Goal: Transaction & Acquisition: Download file/media

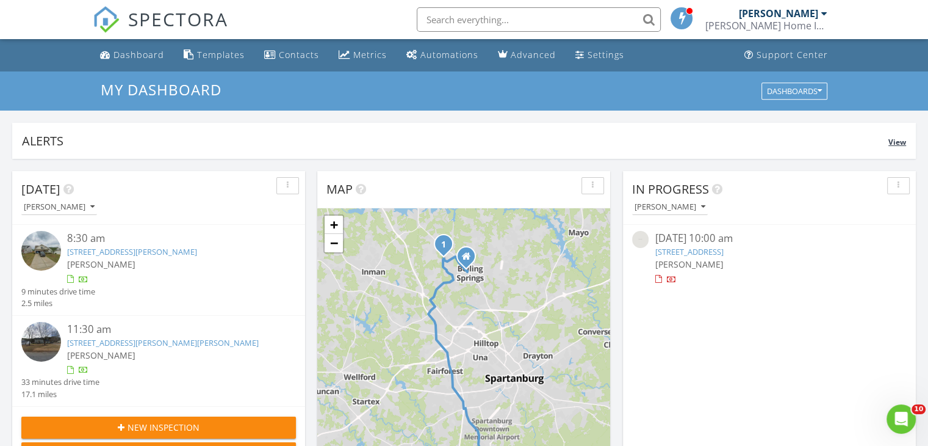
scroll to position [5, 6]
click at [421, 138] on div "Alerts" at bounding box center [455, 140] width 867 height 16
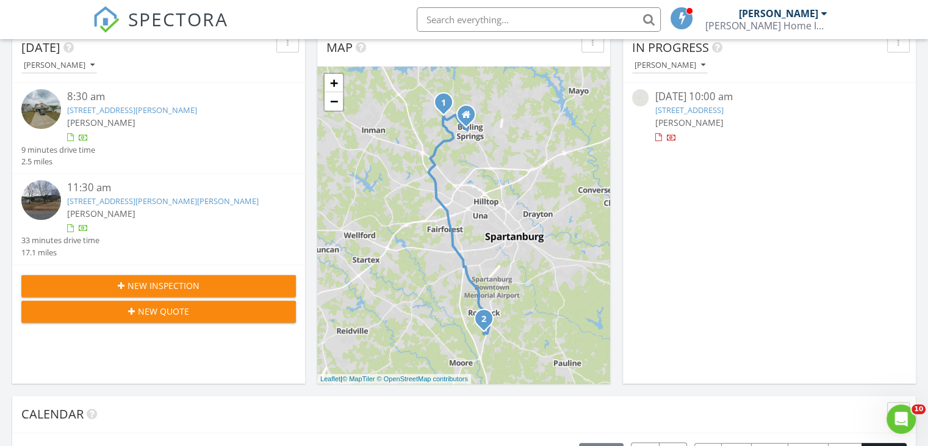
scroll to position [366, 0]
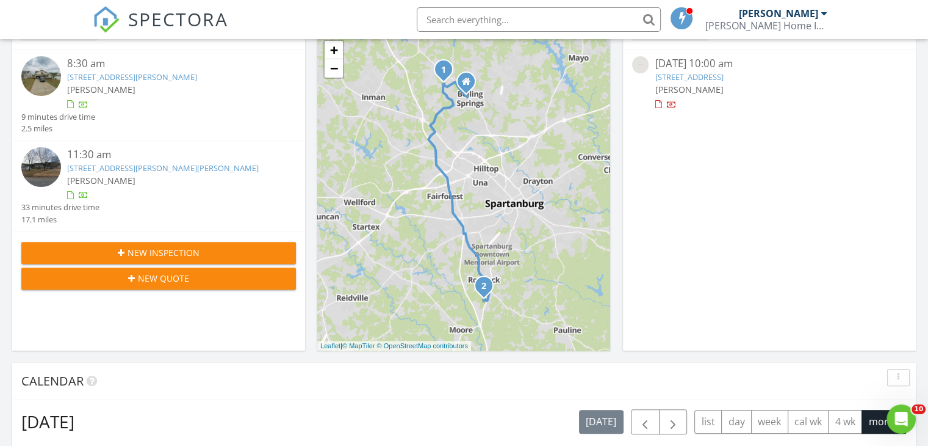
click at [39, 79] on img at bounding box center [41, 76] width 40 height 40
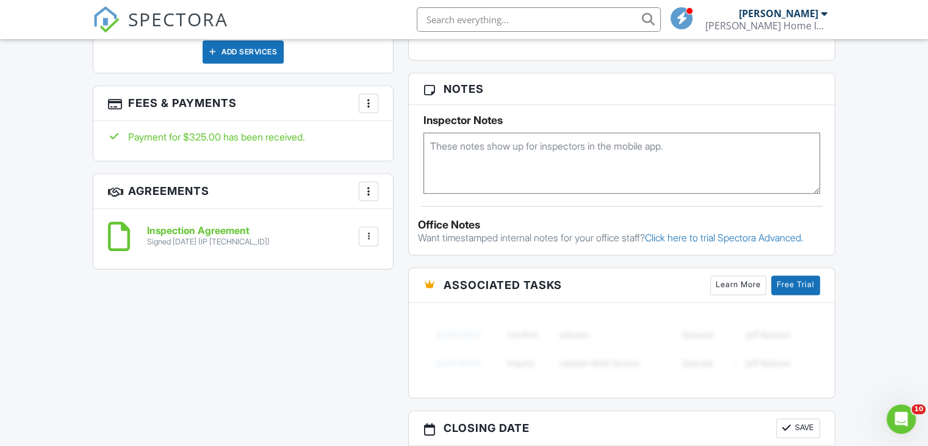
scroll to position [813, 0]
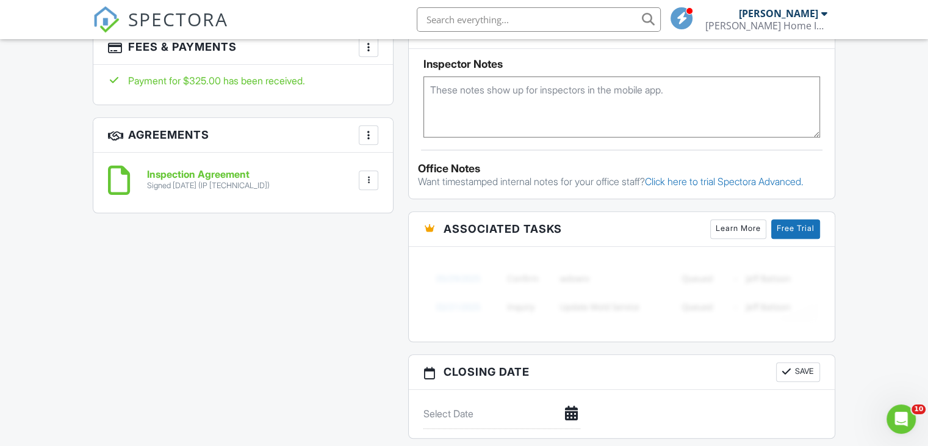
click at [371, 129] on div at bounding box center [369, 135] width 12 height 12
click at [366, 174] on div at bounding box center [369, 180] width 12 height 12
click at [335, 265] on li "Download" at bounding box center [337, 274] width 70 height 31
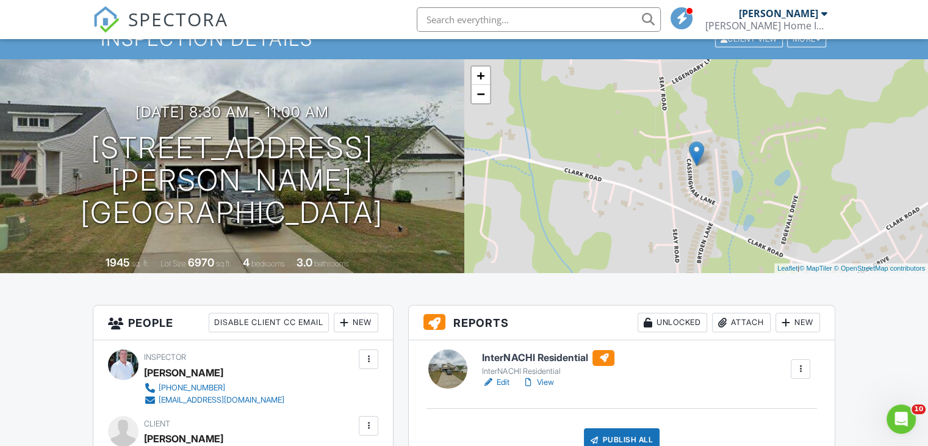
scroll to position [0, 0]
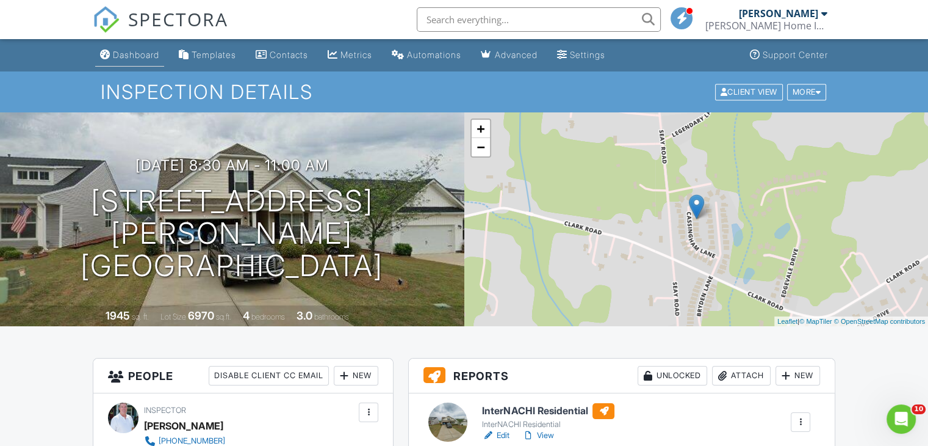
click at [145, 55] on div "Dashboard" at bounding box center [136, 54] width 46 height 10
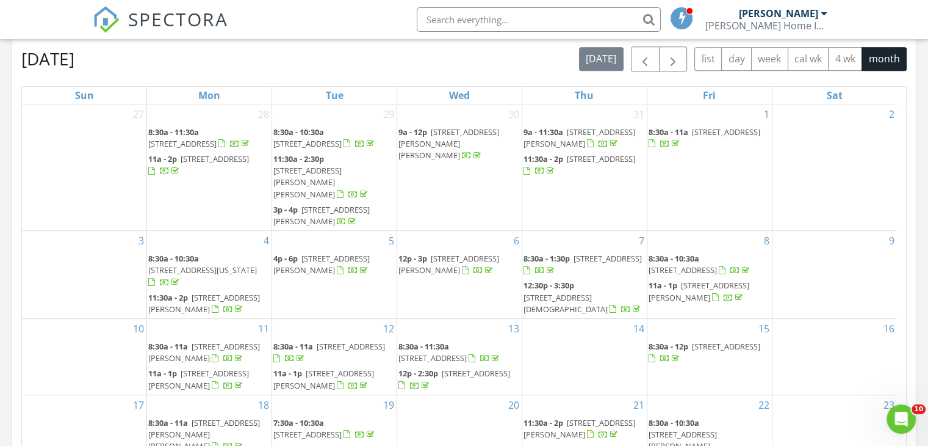
scroll to position [659, 0]
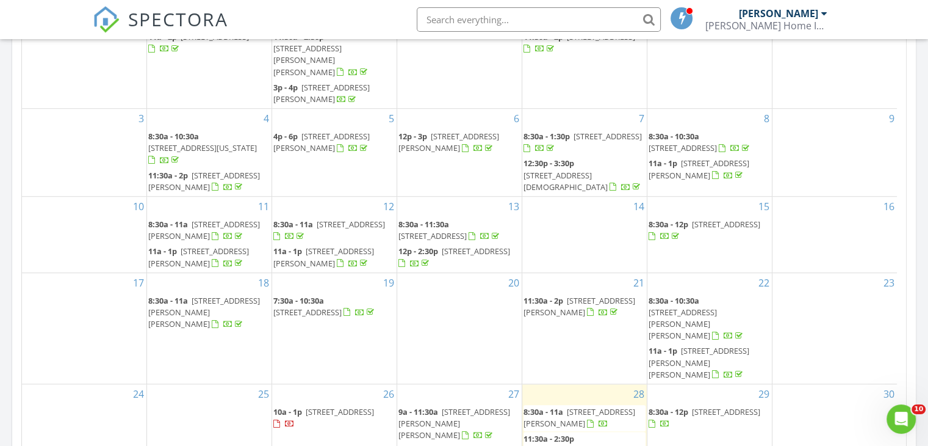
click at [342, 306] on span "320 Briarwood Rd, Spartanburg 29301" at bounding box center [307, 311] width 68 height 11
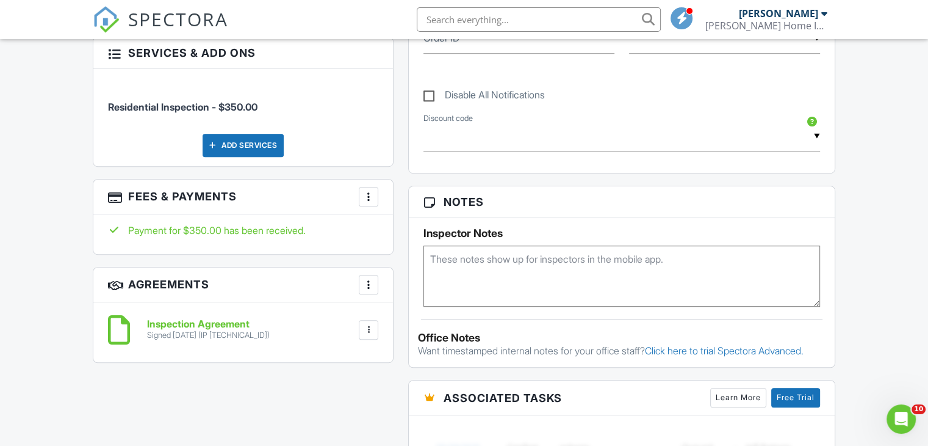
scroll to position [708, 0]
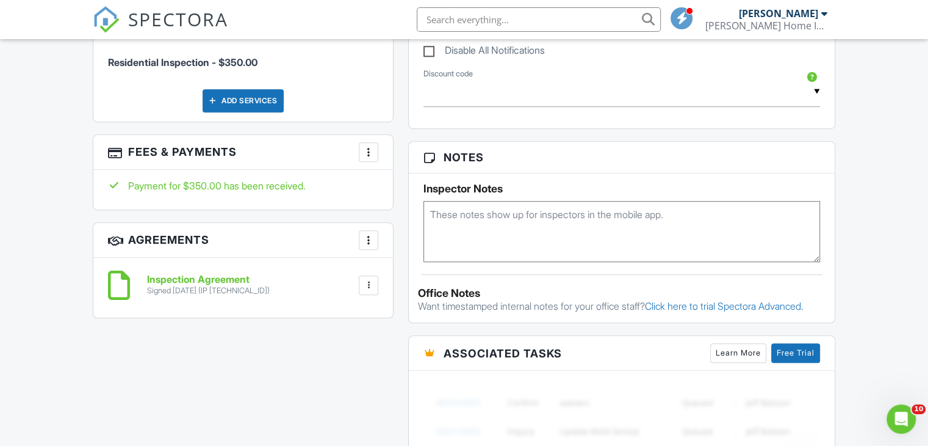
click at [371, 279] on div at bounding box center [369, 285] width 12 height 12
click at [343, 371] on li "Download" at bounding box center [337, 379] width 70 height 31
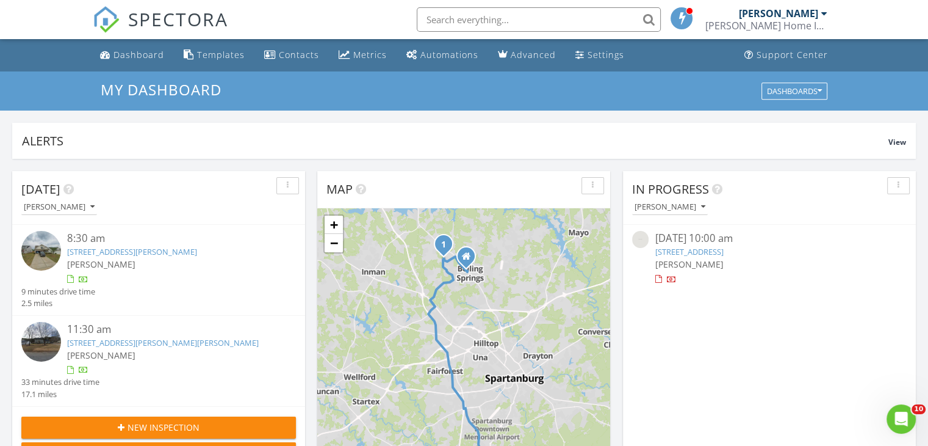
scroll to position [5, 6]
click at [44, 255] on img at bounding box center [41, 251] width 40 height 40
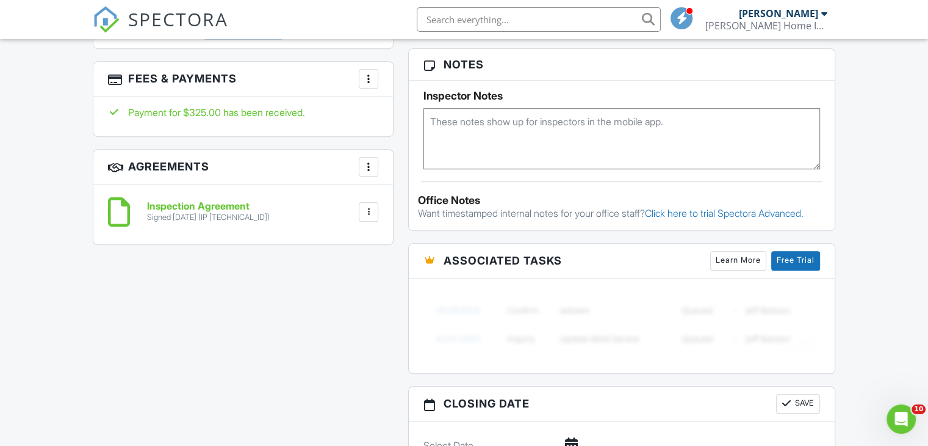
click at [371, 206] on div at bounding box center [369, 212] width 12 height 12
click at [354, 293] on li "Download" at bounding box center [337, 306] width 70 height 31
